Goal: Task Accomplishment & Management: Complete application form

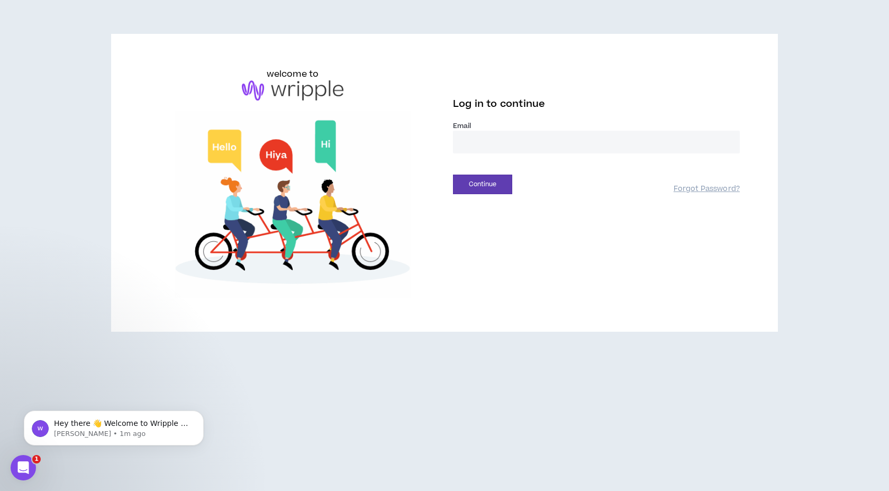
click at [511, 137] on input "email" at bounding box center [596, 142] width 287 height 23
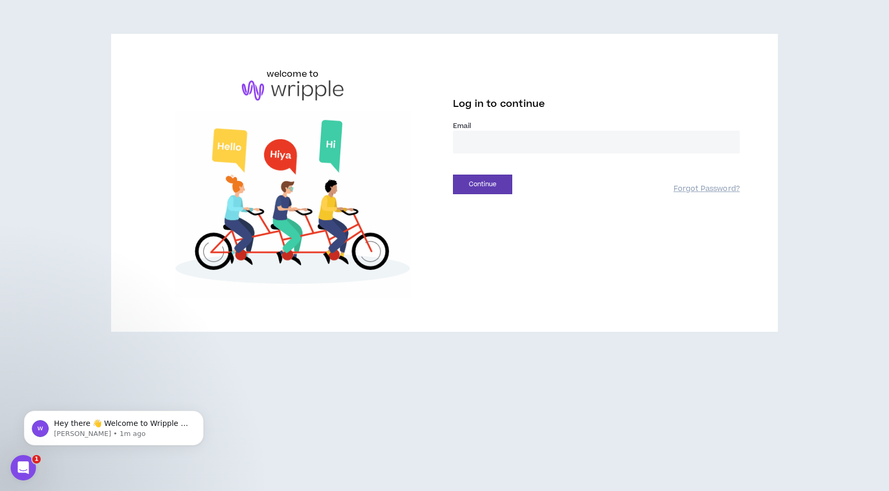
type input "**********"
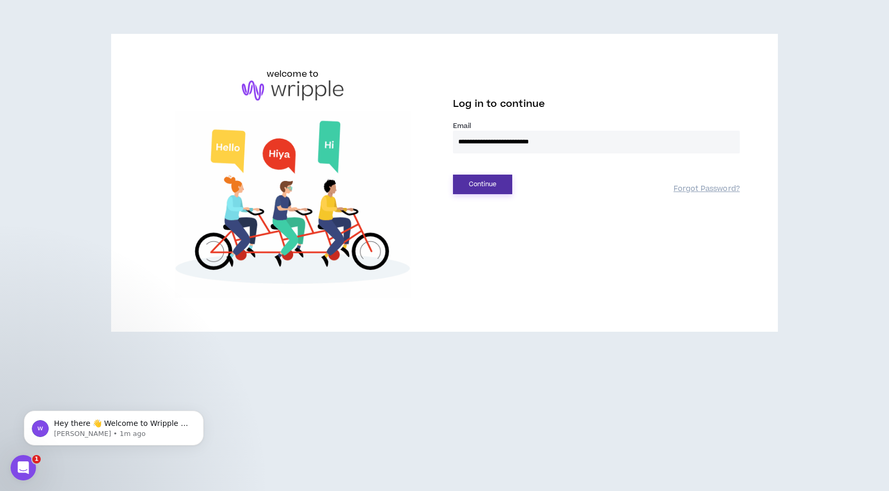
click at [480, 183] on button "Continue" at bounding box center [482, 185] width 59 height 20
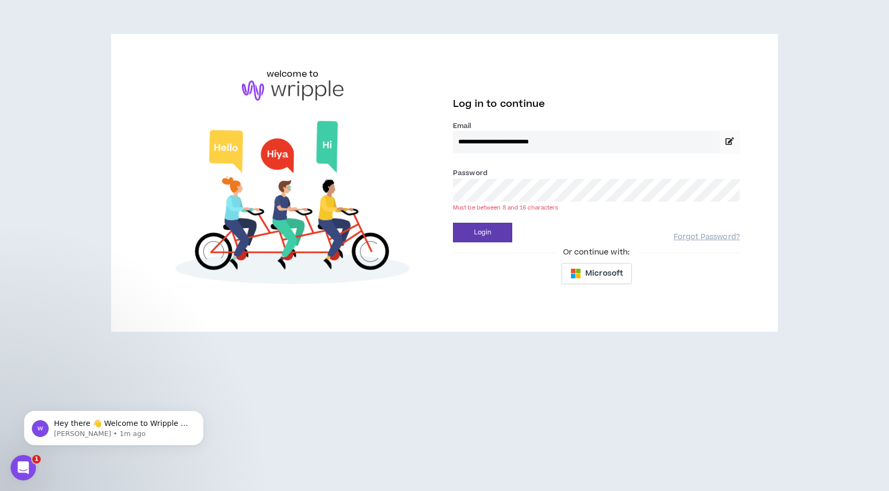
click at [453, 223] on button "Login" at bounding box center [482, 233] width 59 height 20
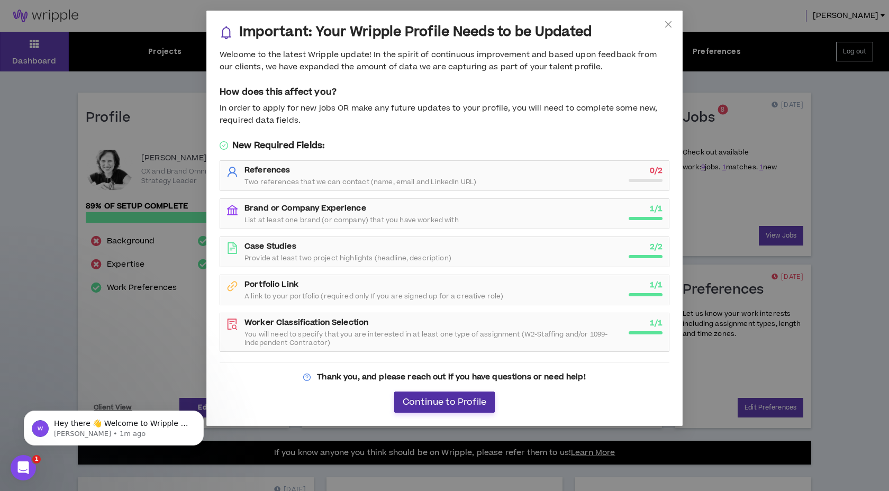
click at [450, 404] on span "Continue to Profile" at bounding box center [445, 402] width 84 height 10
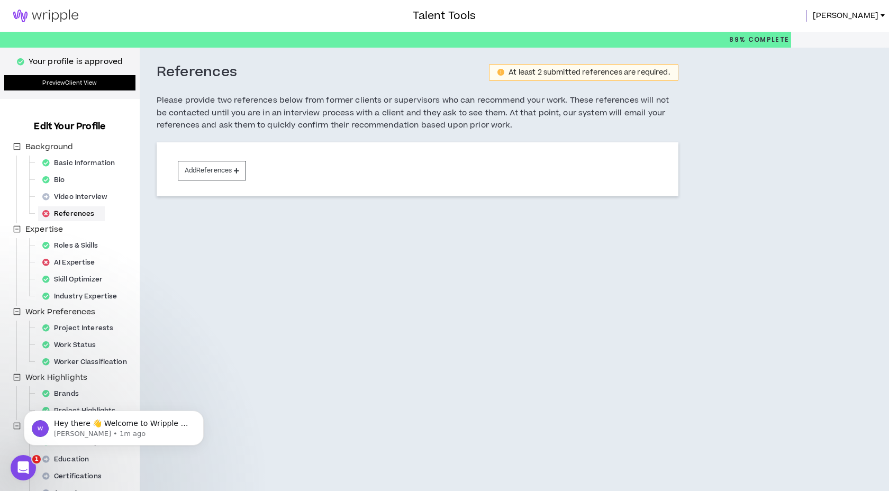
click at [107, 86] on link "Preview Client View" at bounding box center [69, 82] width 131 height 15
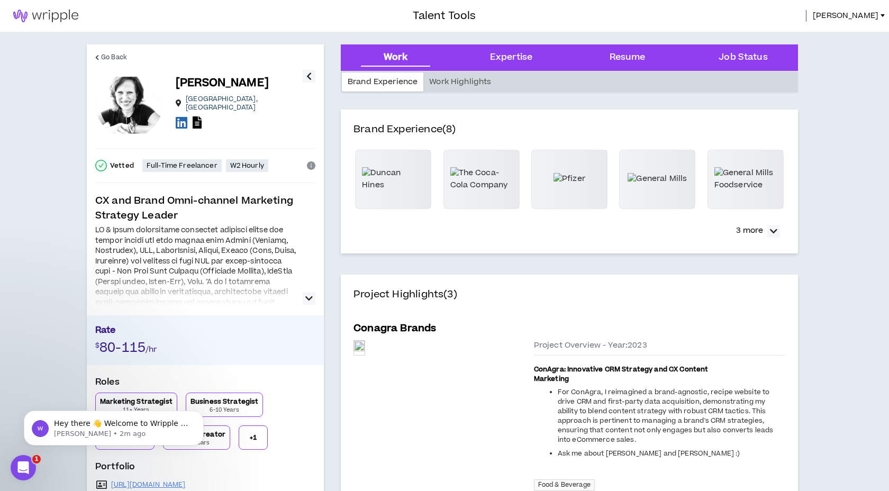
click at [867, 17] on span "[PERSON_NAME]" at bounding box center [846, 16] width 66 height 12
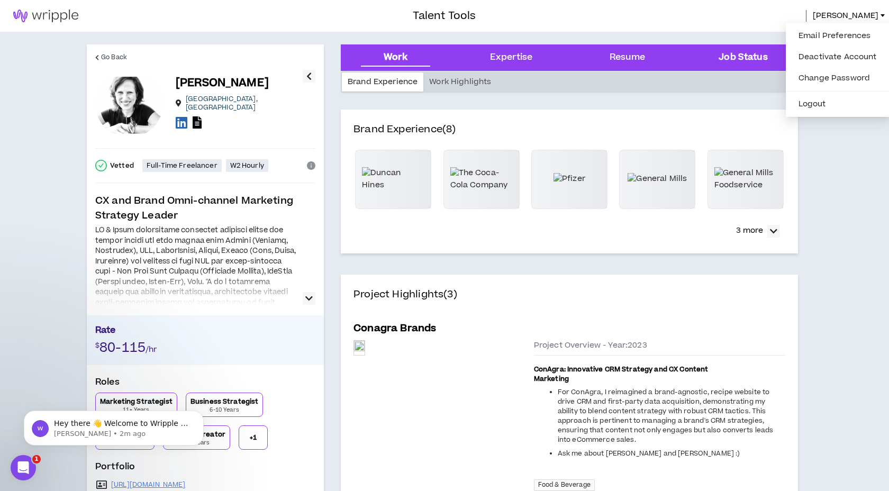
click at [744, 60] on Status "Job Status" at bounding box center [742, 58] width 49 height 14
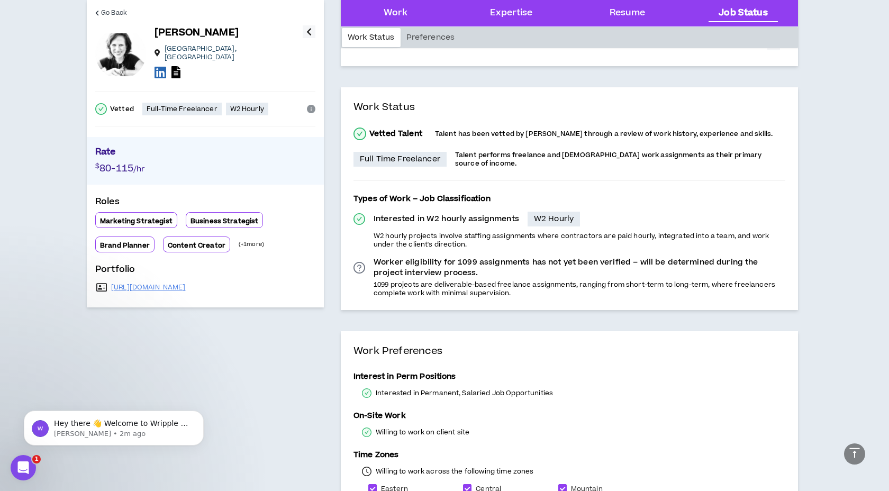
scroll to position [2592, 0]
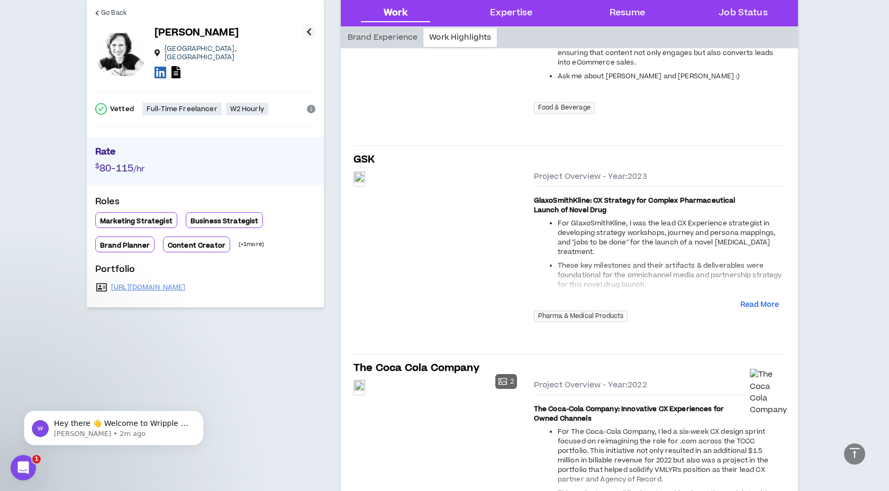
scroll to position [0, 0]
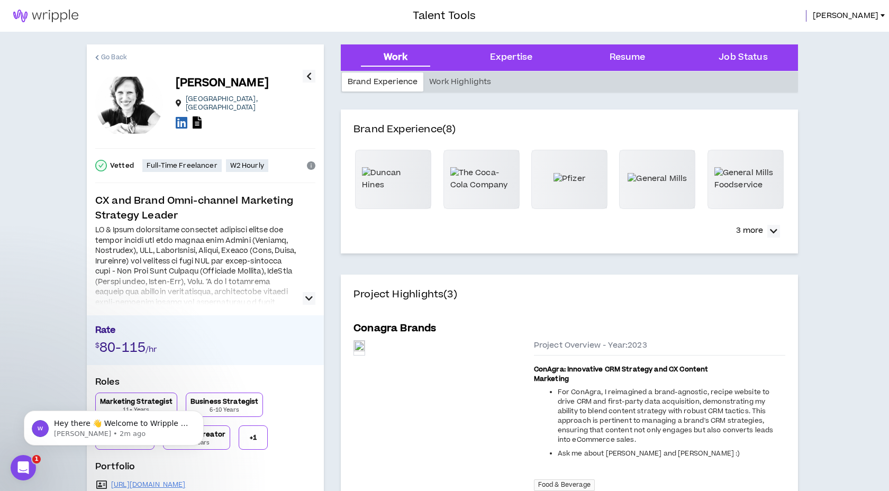
click at [110, 56] on span "Go Back" at bounding box center [114, 57] width 26 height 10
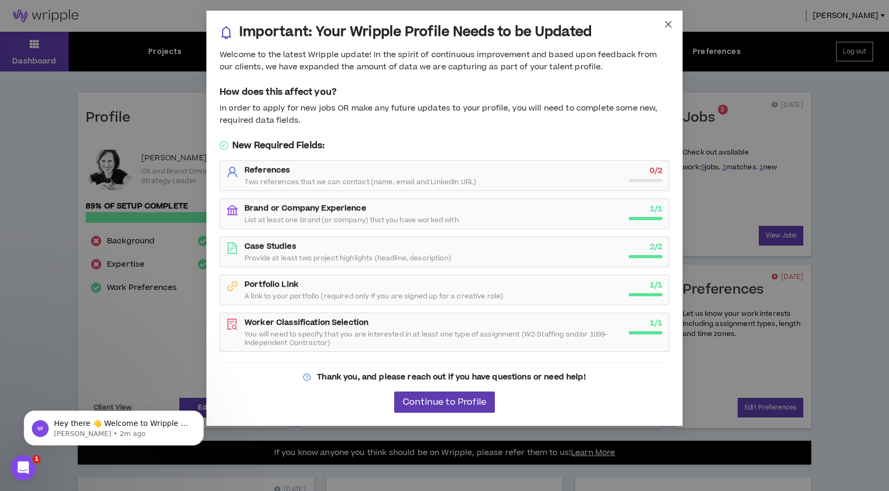
click at [667, 22] on icon "close" at bounding box center [668, 24] width 8 height 8
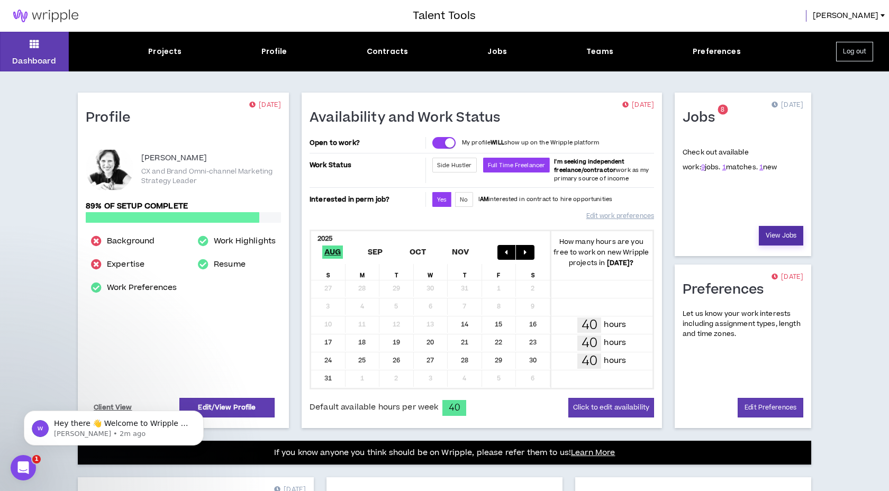
click at [769, 239] on link "View Jobs" at bounding box center [781, 236] width 44 height 20
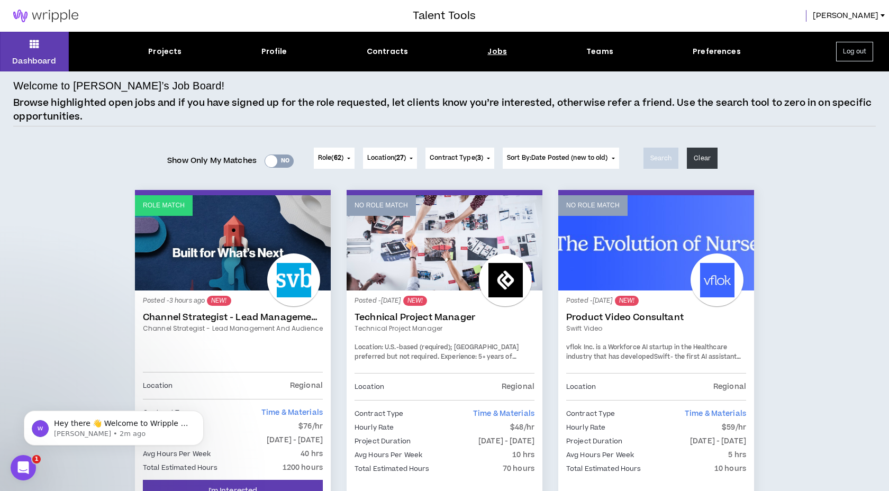
click at [275, 161] on div "Yes No" at bounding box center [279, 160] width 29 height 13
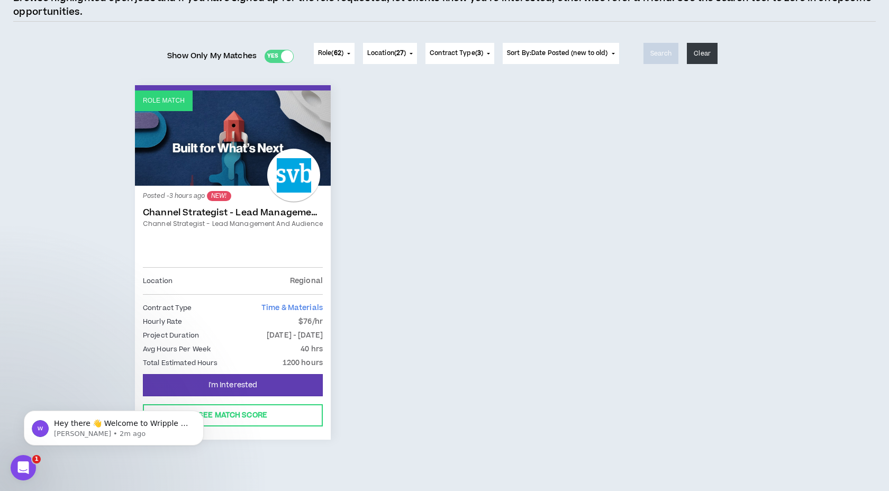
scroll to position [108, 0]
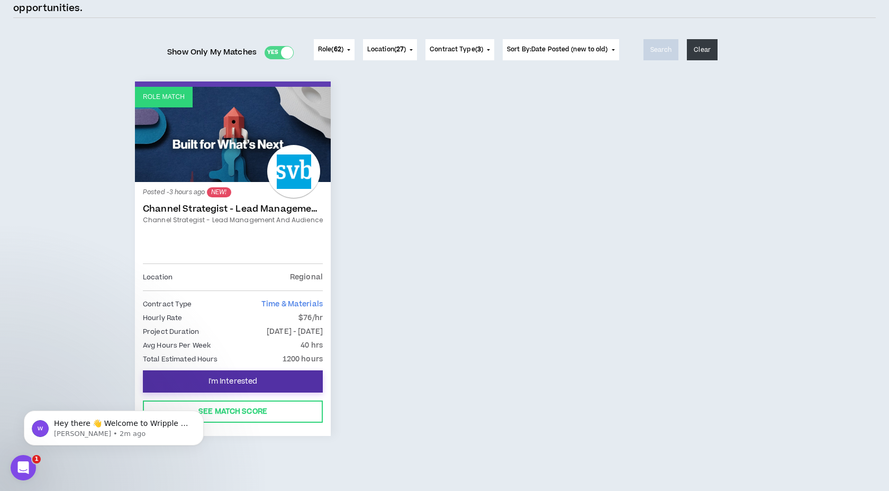
click at [276, 378] on button "I'm Interested" at bounding box center [233, 381] width 180 height 22
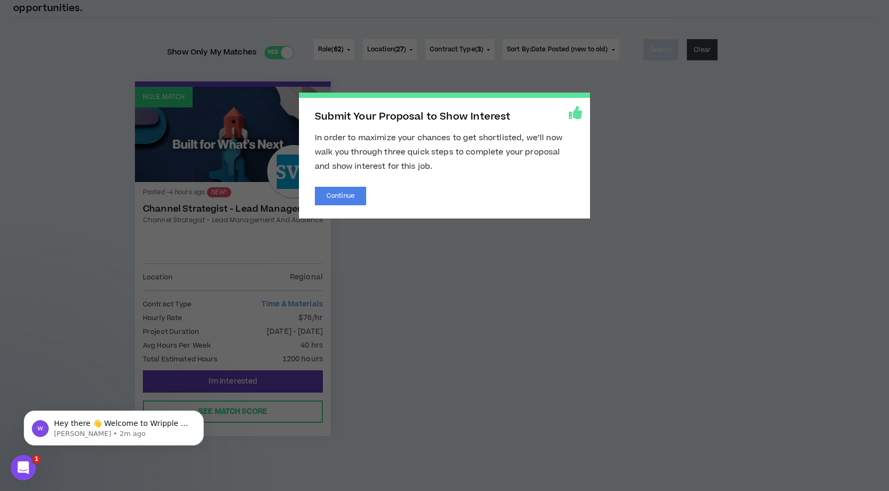
click at [572, 113] on icon at bounding box center [575, 112] width 13 height 13
click at [343, 202] on button "Continue" at bounding box center [340, 196] width 51 height 19
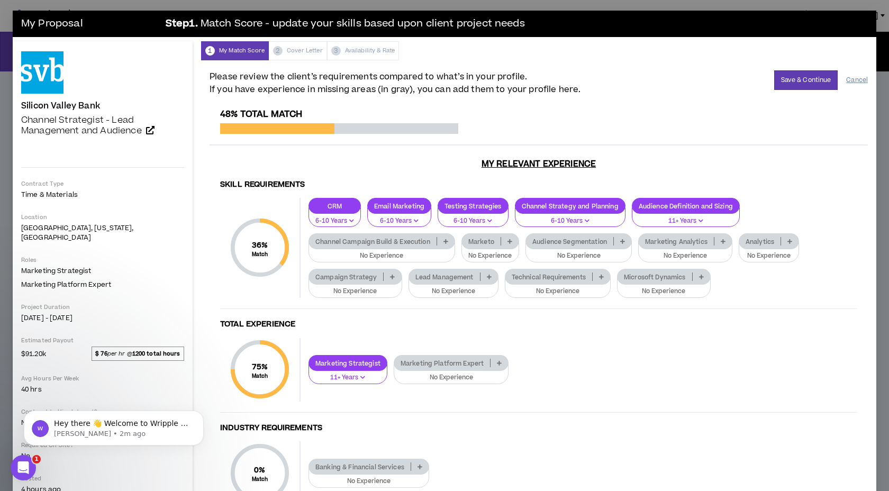
click at [848, 81] on button "Cancel" at bounding box center [857, 80] width 22 height 19
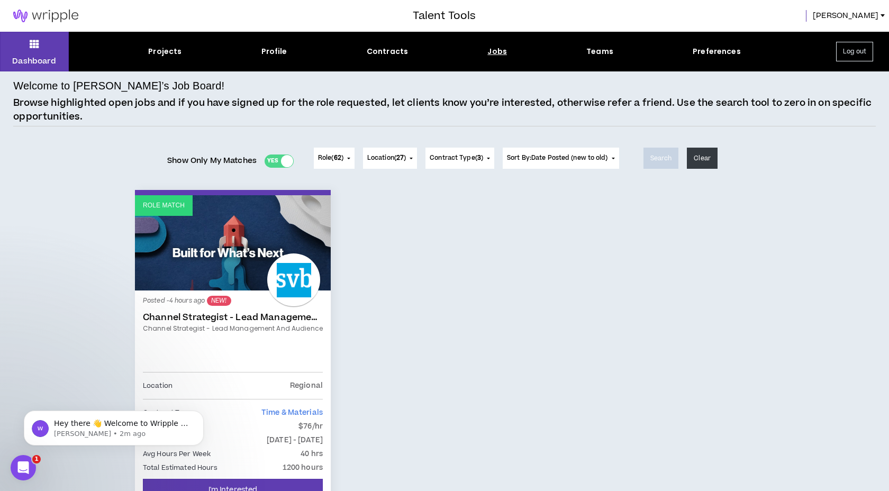
click at [494, 56] on div "Jobs" at bounding box center [497, 51] width 20 height 11
click at [494, 53] on div "Jobs" at bounding box center [497, 51] width 20 height 11
click at [283, 161] on div at bounding box center [287, 161] width 12 height 12
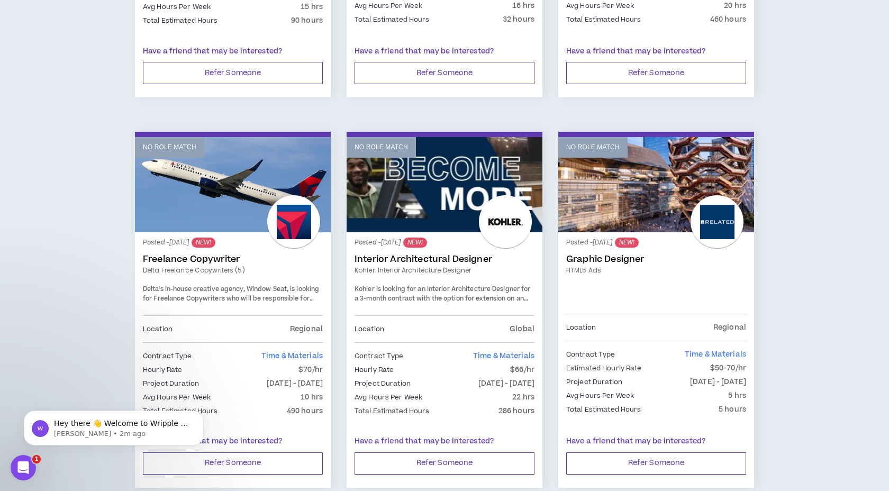
scroll to position [888, 0]
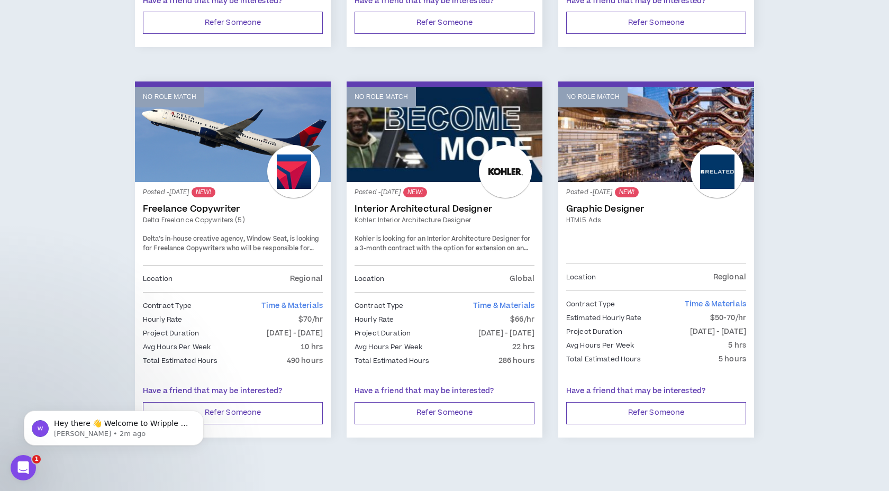
click at [252, 387] on p "Have a friend that may be interested?" at bounding box center [233, 391] width 180 height 11
click at [301, 176] on div at bounding box center [293, 171] width 53 height 53
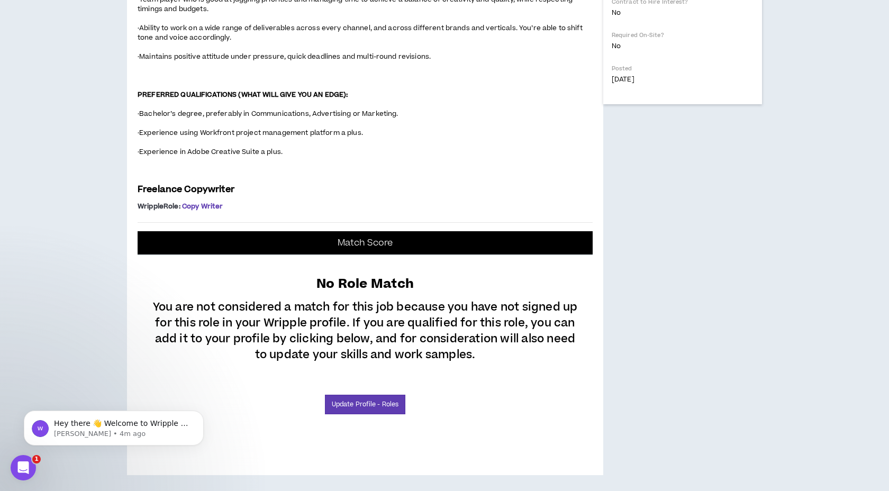
scroll to position [800, 0]
click at [356, 403] on link "Update Profile - Roles" at bounding box center [365, 405] width 80 height 20
select select "***"
select select "**"
select select "***"
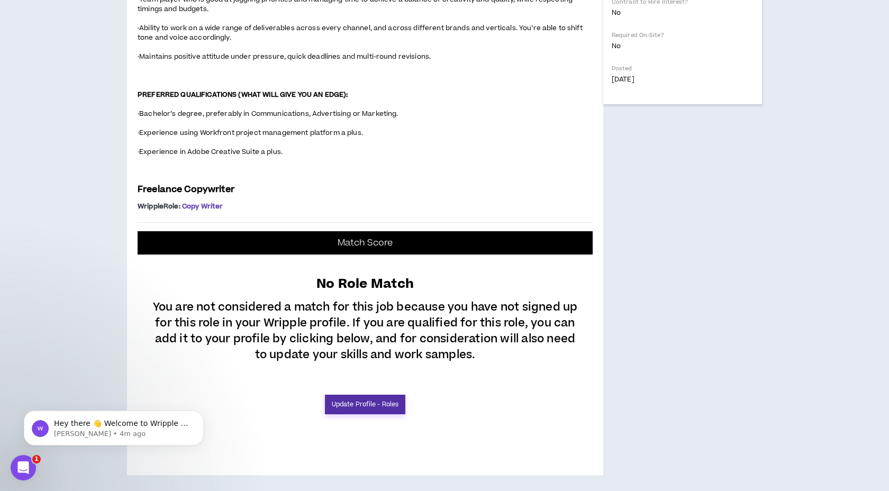
select select "***"
